Goal: Information Seeking & Learning: Learn about a topic

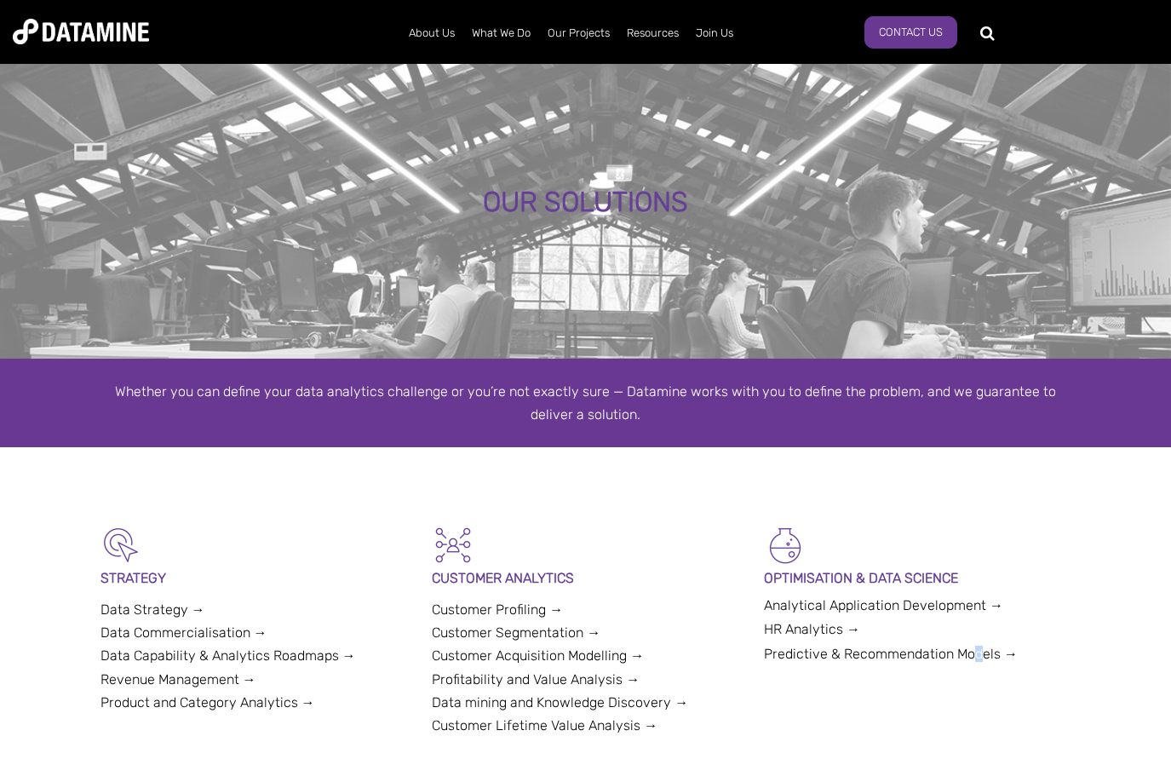
click at [976, 642] on div "OPTIMISATION & DATA SCIENCE Analytical Application Development → HR Analytics →…" at bounding box center [917, 597] width 307 height 146
click at [977, 650] on link "Predictive & Recommendation Models →" at bounding box center [891, 653] width 254 height 16
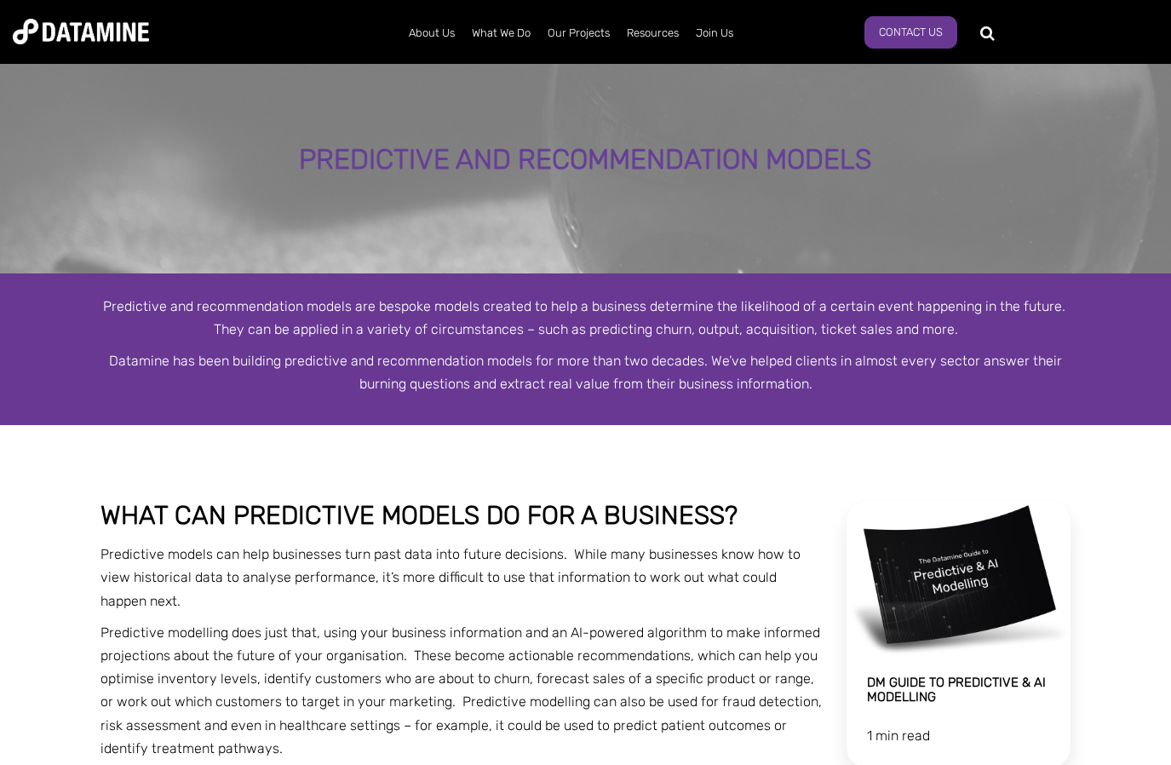
click at [710, 210] on div "Predictive and recommendation models" at bounding box center [585, 167] width 1171 height 214
